Goal: Answer question/provide support

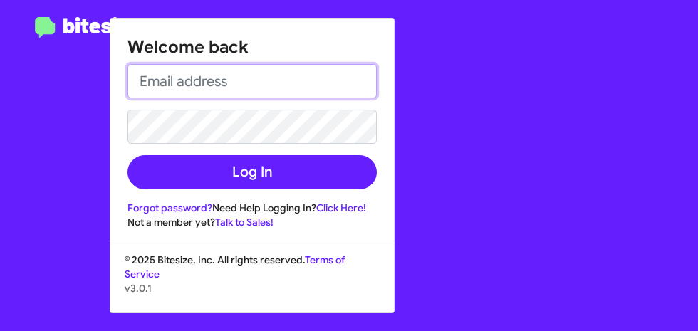
click at [259, 87] on input "email" at bounding box center [251, 81] width 249 height 34
type input "[EMAIL_ADDRESS][DOMAIN_NAME]"
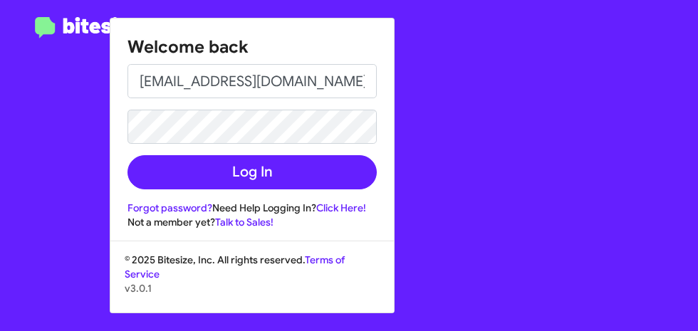
click at [127, 155] on button "Log In" at bounding box center [251, 172] width 249 height 34
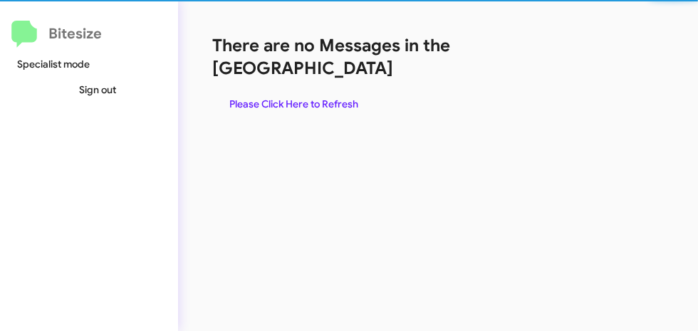
click at [281, 180] on div "There are no Messages in the Queue Please Click Here to Refresh" at bounding box center [394, 165] width 433 height 331
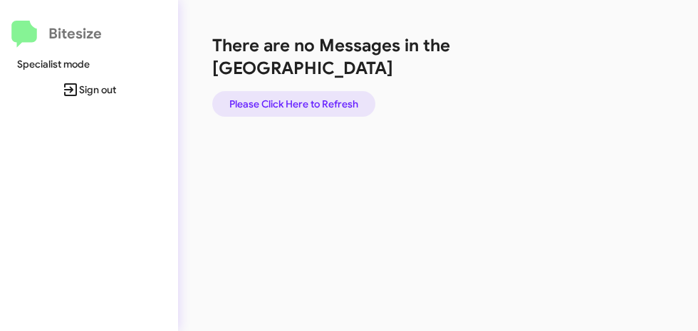
click at [312, 91] on span "Please Click Here to Refresh" at bounding box center [293, 104] width 129 height 26
click at [297, 91] on span "Please Click Here to Refresh" at bounding box center [293, 104] width 129 height 26
click at [333, 91] on span "Please Click Here to Refresh" at bounding box center [293, 104] width 129 height 26
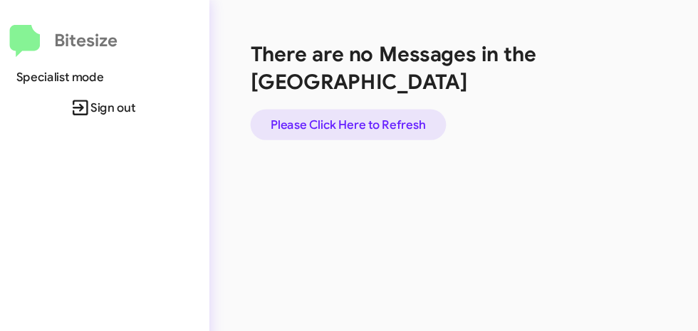
click at [300, 91] on span "Please Click Here to Refresh" at bounding box center [293, 104] width 129 height 26
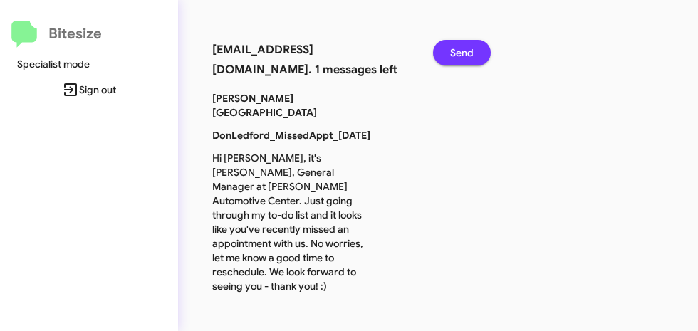
click at [475, 56] on button "Send" at bounding box center [462, 53] width 58 height 26
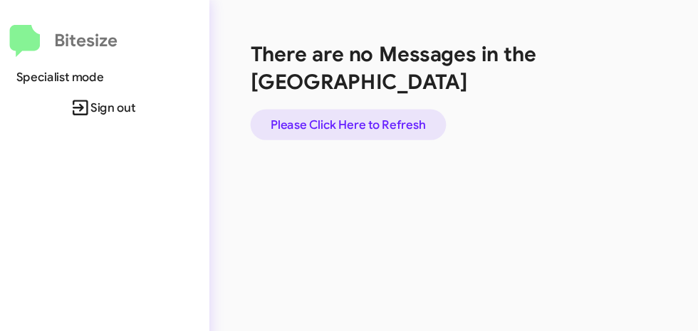
click at [319, 91] on span "Please Click Here to Refresh" at bounding box center [293, 104] width 129 height 26
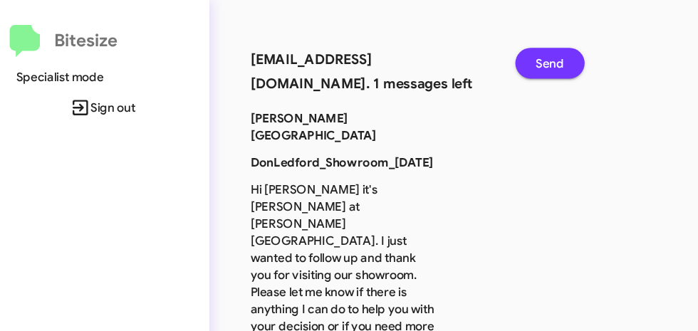
click at [454, 59] on span "Send" at bounding box center [462, 53] width 24 height 26
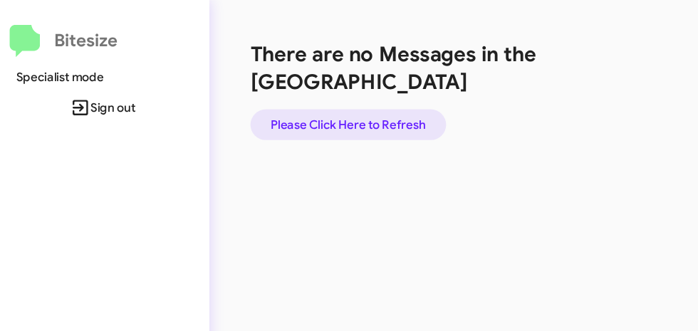
click at [308, 91] on span "Please Click Here to Refresh" at bounding box center [293, 104] width 129 height 26
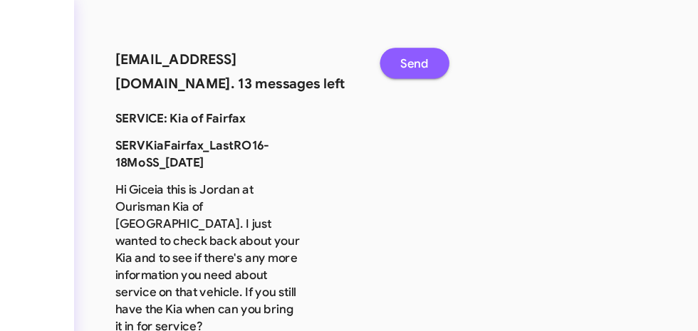
click at [489, 48] on button "Send" at bounding box center [462, 53] width 58 height 26
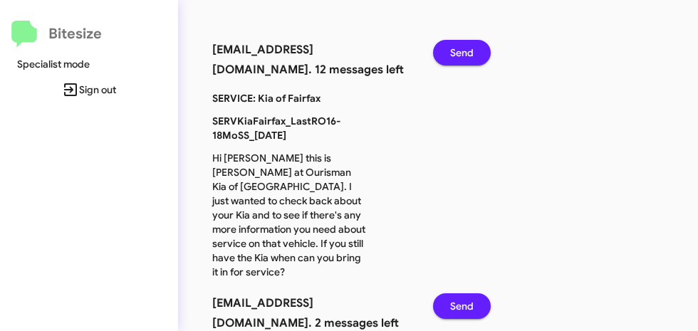
click at [450, 48] on span "Send" at bounding box center [462, 53] width 24 height 26
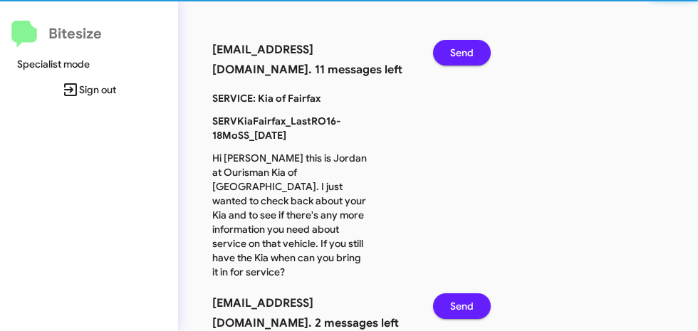
click at [465, 55] on span "Send" at bounding box center [462, 53] width 24 height 26
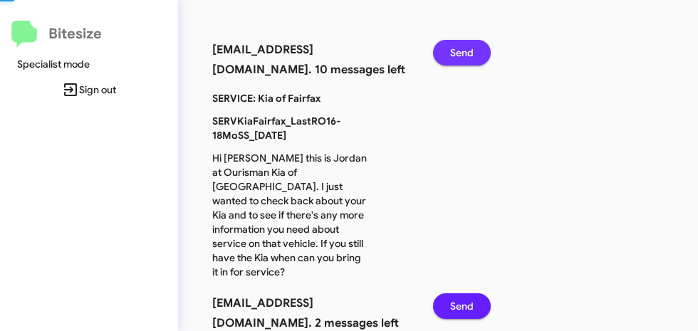
click at [466, 55] on span "Send" at bounding box center [462, 53] width 24 height 26
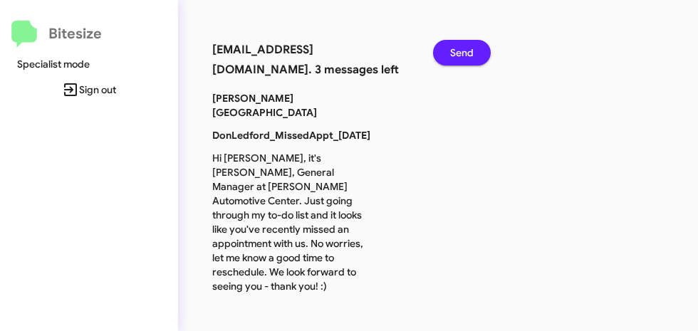
click at [465, 46] on span "Send" at bounding box center [462, 53] width 24 height 26
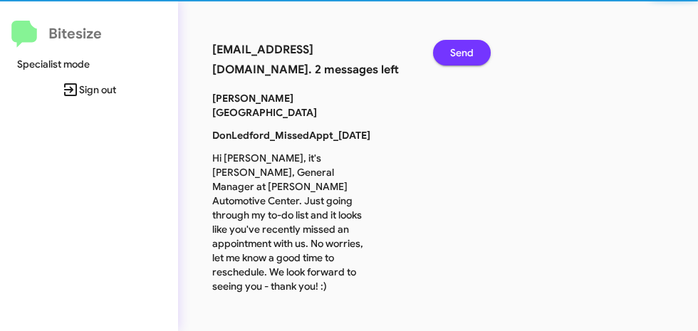
click at [457, 57] on span "Send" at bounding box center [462, 53] width 24 height 26
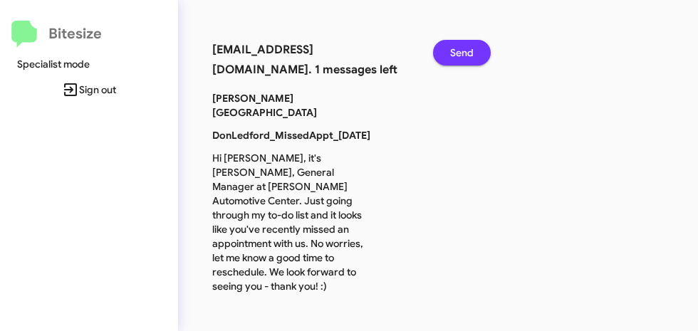
click at [457, 56] on span "Send" at bounding box center [462, 53] width 24 height 26
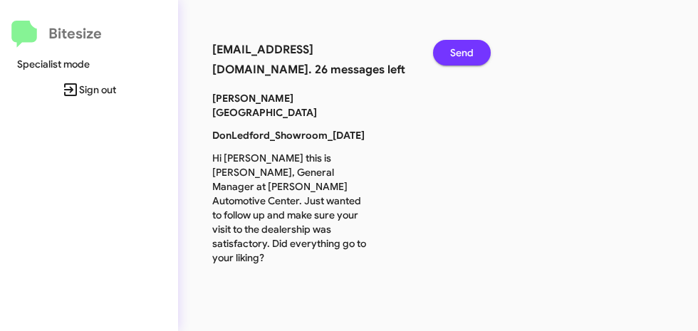
click at [463, 51] on span "Send" at bounding box center [462, 53] width 24 height 26
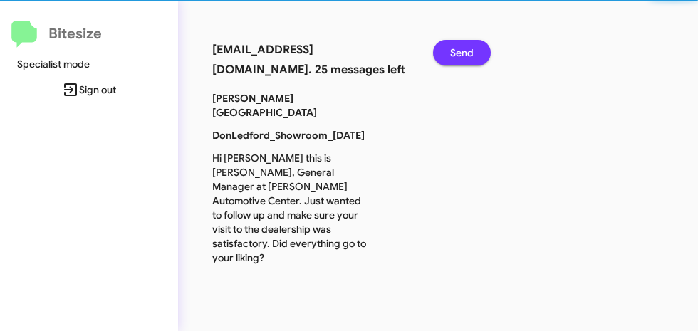
click at [462, 51] on span "Send" at bounding box center [462, 53] width 24 height 26
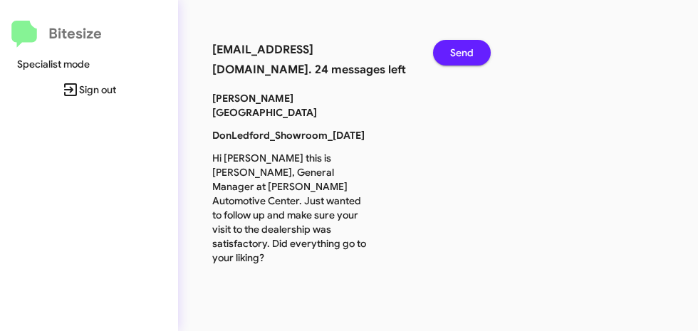
click at [462, 58] on span "Send" at bounding box center [462, 53] width 24 height 26
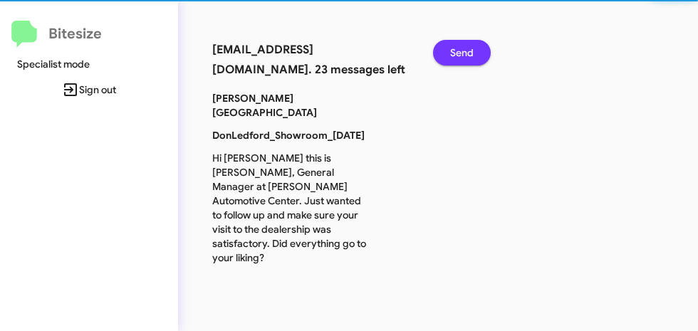
click at [452, 61] on span "Send" at bounding box center [462, 53] width 24 height 26
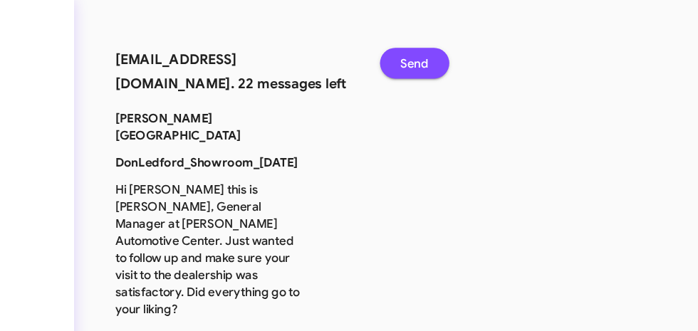
click at [487, 52] on button "Send" at bounding box center [462, 53] width 58 height 26
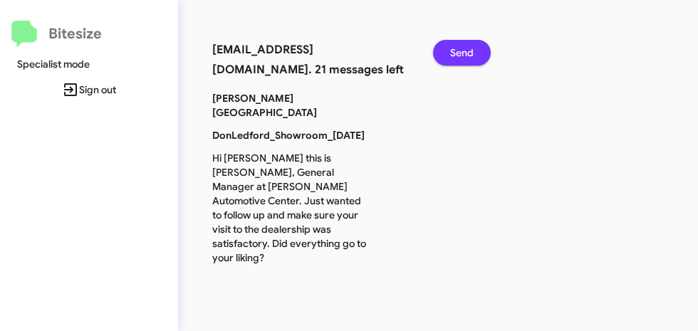
click at [418, 65] on div "connect+DonLedford@bitesize.co. 21 messages left" at bounding box center [312, 65] width 221 height 51
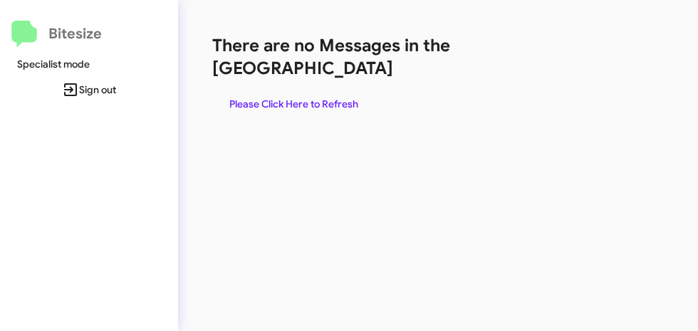
click at [313, 91] on span "Please Click Here to Refresh" at bounding box center [293, 104] width 129 height 26
